Goal: Task Accomplishment & Management: Use online tool/utility

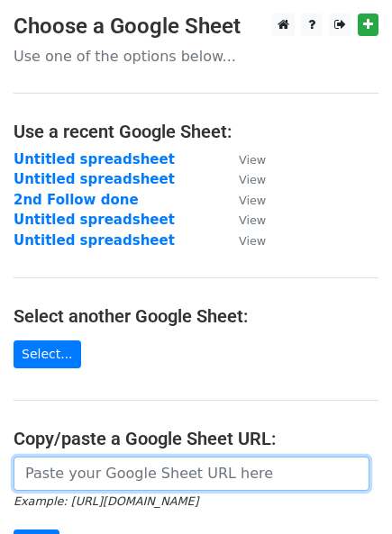
click at [106, 470] on input "url" at bounding box center [192, 474] width 356 height 34
paste input "[URL][DOMAIN_NAME]"
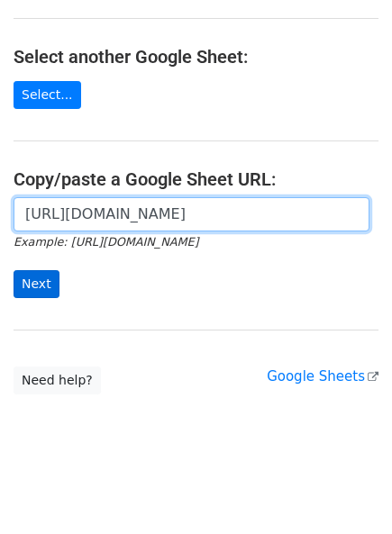
type input "[URL][DOMAIN_NAME]"
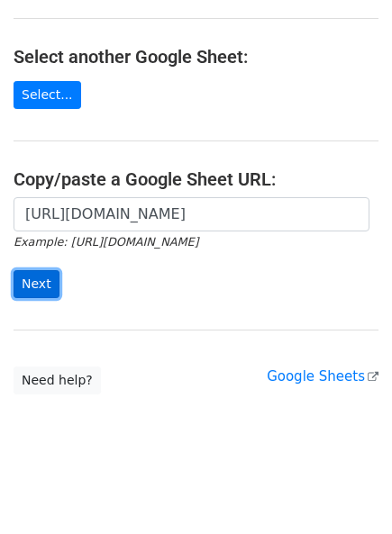
scroll to position [0, 0]
click at [45, 292] on input "Next" at bounding box center [37, 284] width 46 height 28
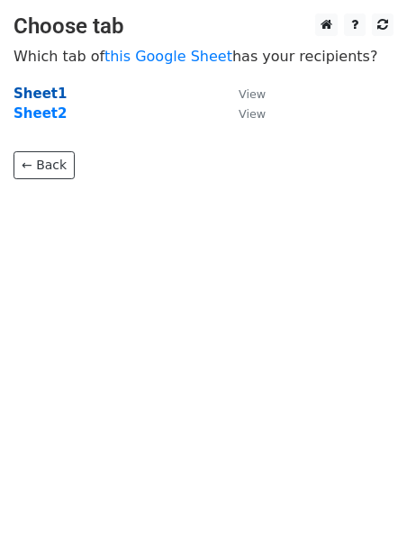
click at [46, 91] on strong "Sheet1" at bounding box center [40, 94] width 53 height 16
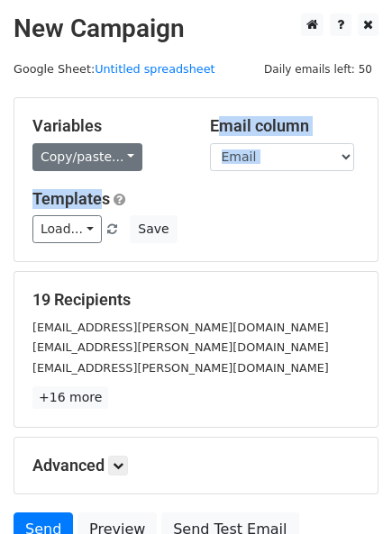
drag, startPoint x: 98, startPoint y: 172, endPoint x: 105, endPoint y: 160, distance: 13.8
click at [105, 160] on div "Variables Copy/paste... {{Email}} {{Name}} {{Company}} Email column Email Name …" at bounding box center [195, 179] width 363 height 163
click at [105, 160] on link "Copy/paste..." at bounding box center [87, 157] width 110 height 28
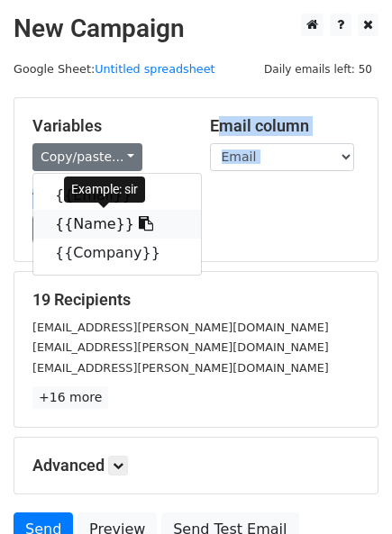
click at [83, 226] on link "{{Name}}" at bounding box center [117, 224] width 168 height 29
copy div "Email column Email Name Company Template"
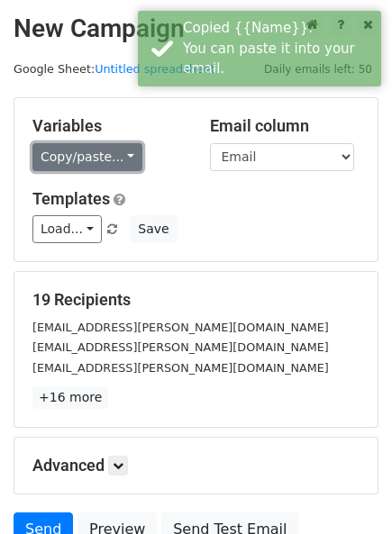
click at [107, 160] on link "Copy/paste..." at bounding box center [87, 157] width 110 height 28
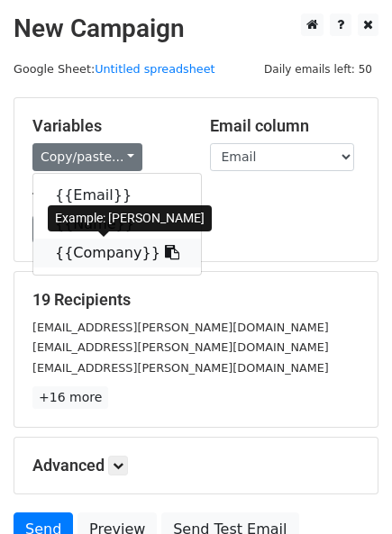
click at [70, 243] on link "{{Company}}" at bounding box center [117, 253] width 168 height 29
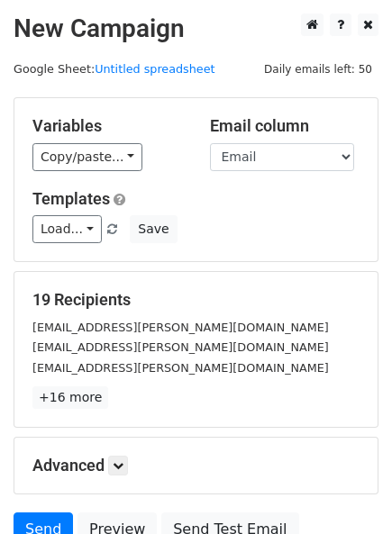
scroll to position [162, 0]
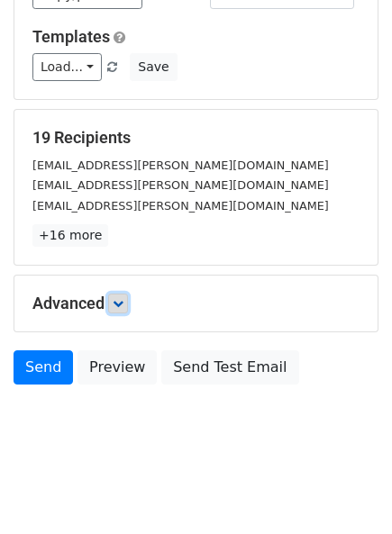
click at [115, 305] on icon at bounding box center [118, 303] width 11 height 11
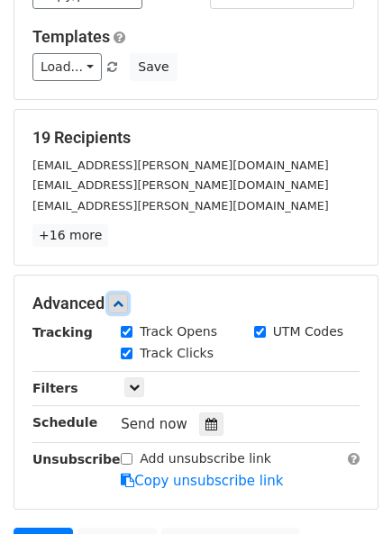
click at [115, 305] on icon at bounding box center [118, 303] width 11 height 11
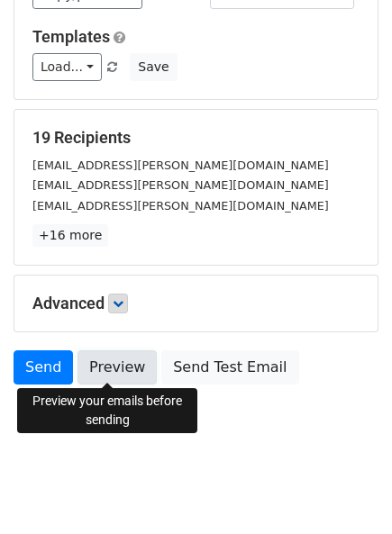
click at [115, 366] on link "Preview" at bounding box center [117, 368] width 79 height 34
